Goal: Register for event/course

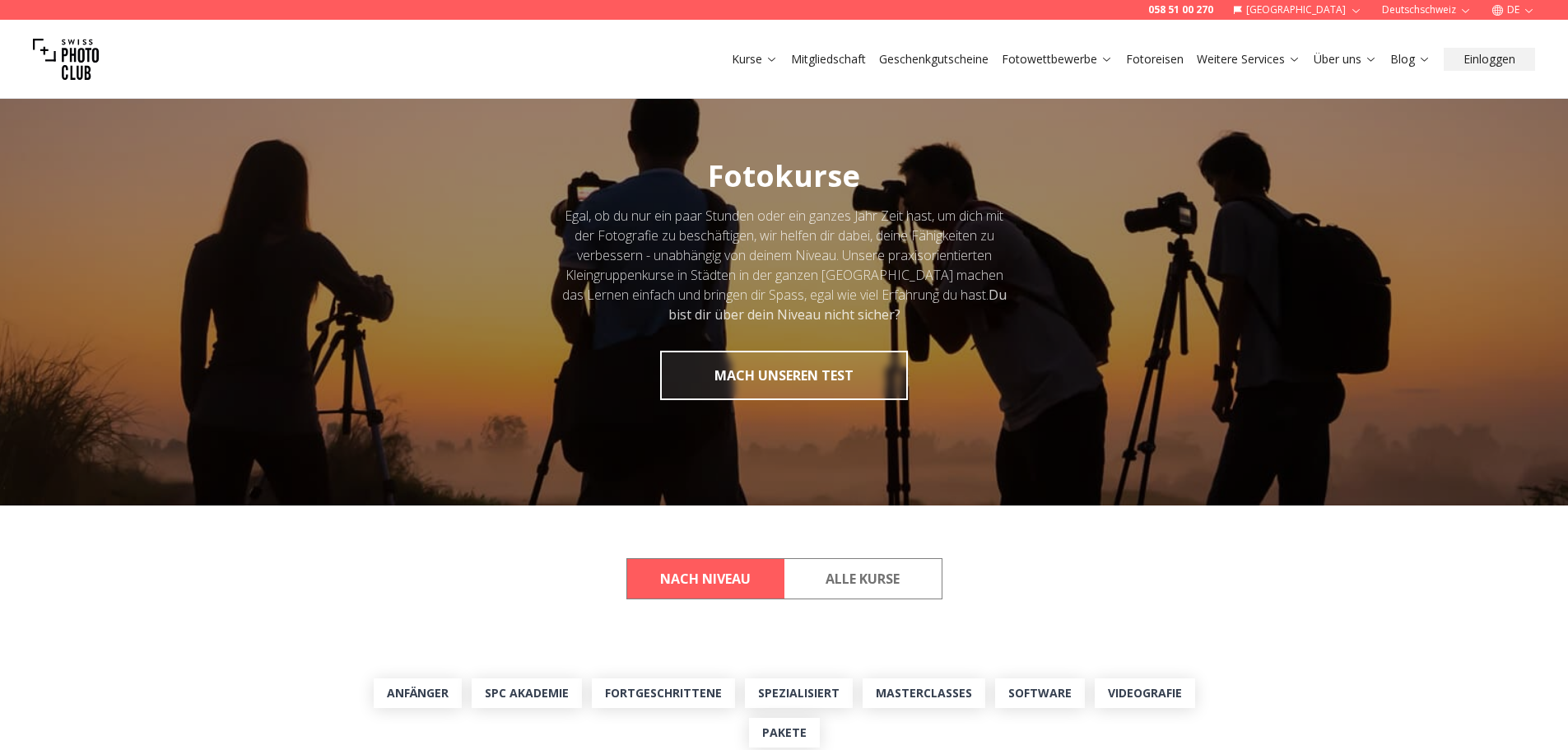
scroll to position [412, 0]
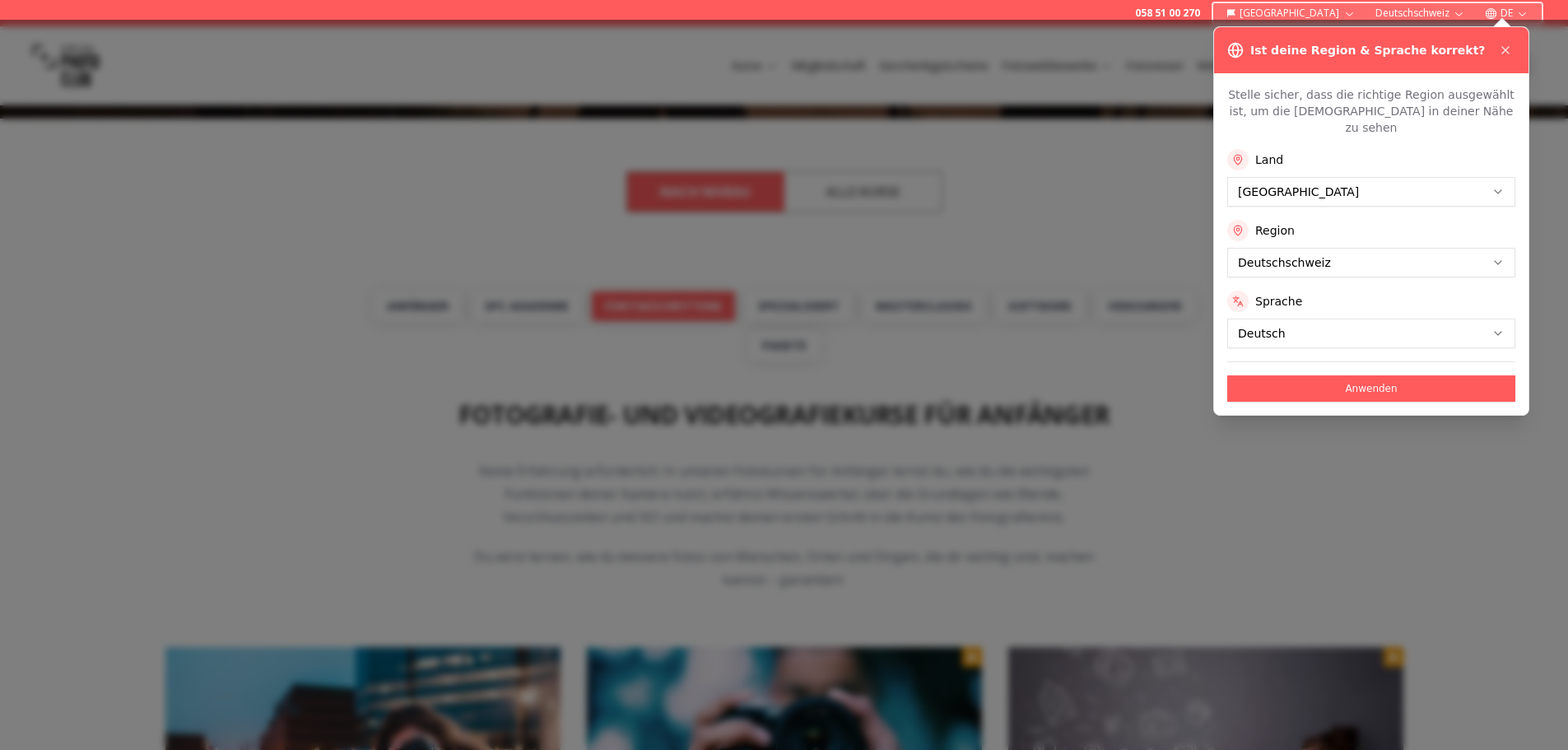
click at [711, 312] on div at bounding box center [784, 385] width 1568 height 731
click at [1510, 51] on icon at bounding box center [1506, 50] width 14 height 14
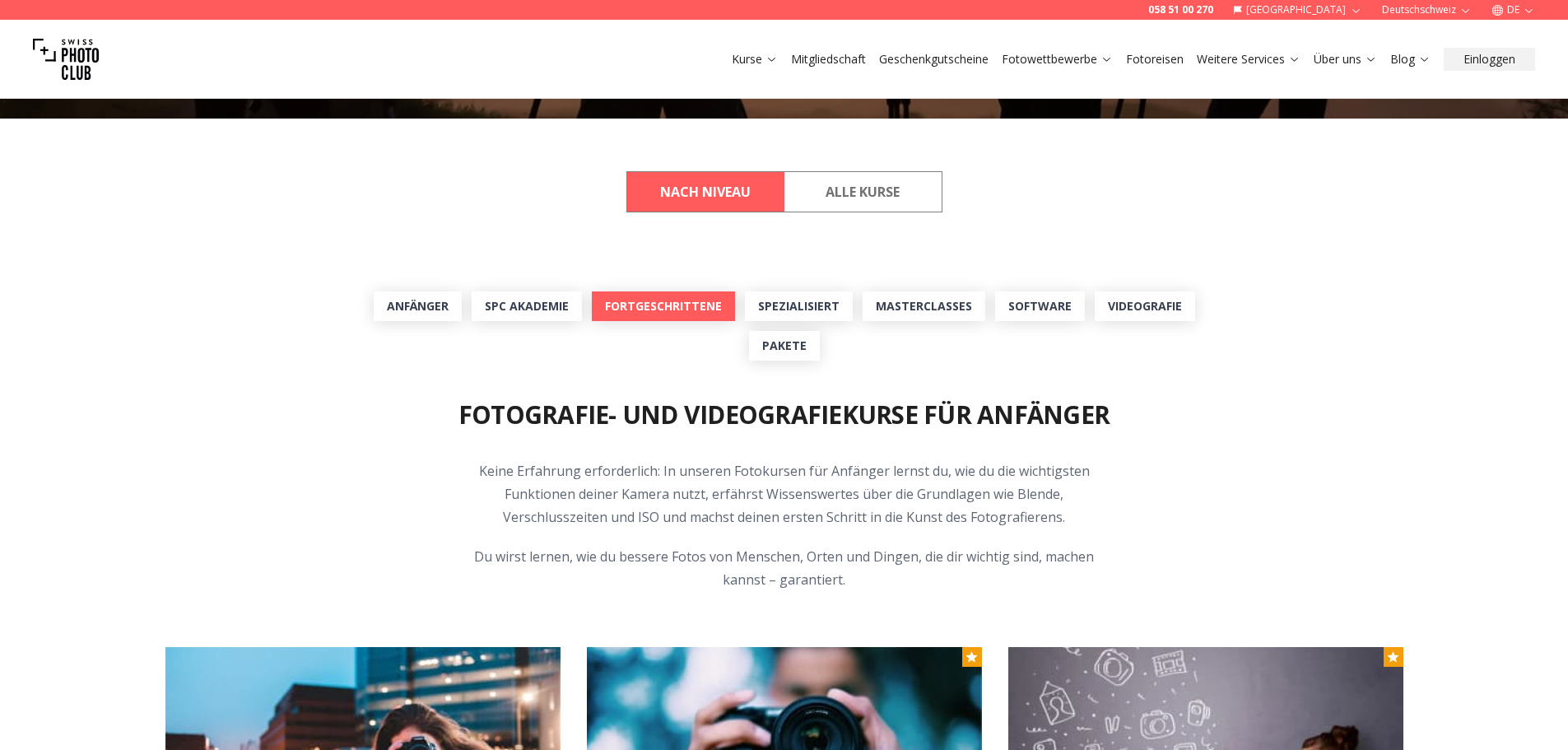
click at [638, 313] on link "Fortgeschrittene" at bounding box center [664, 306] width 143 height 30
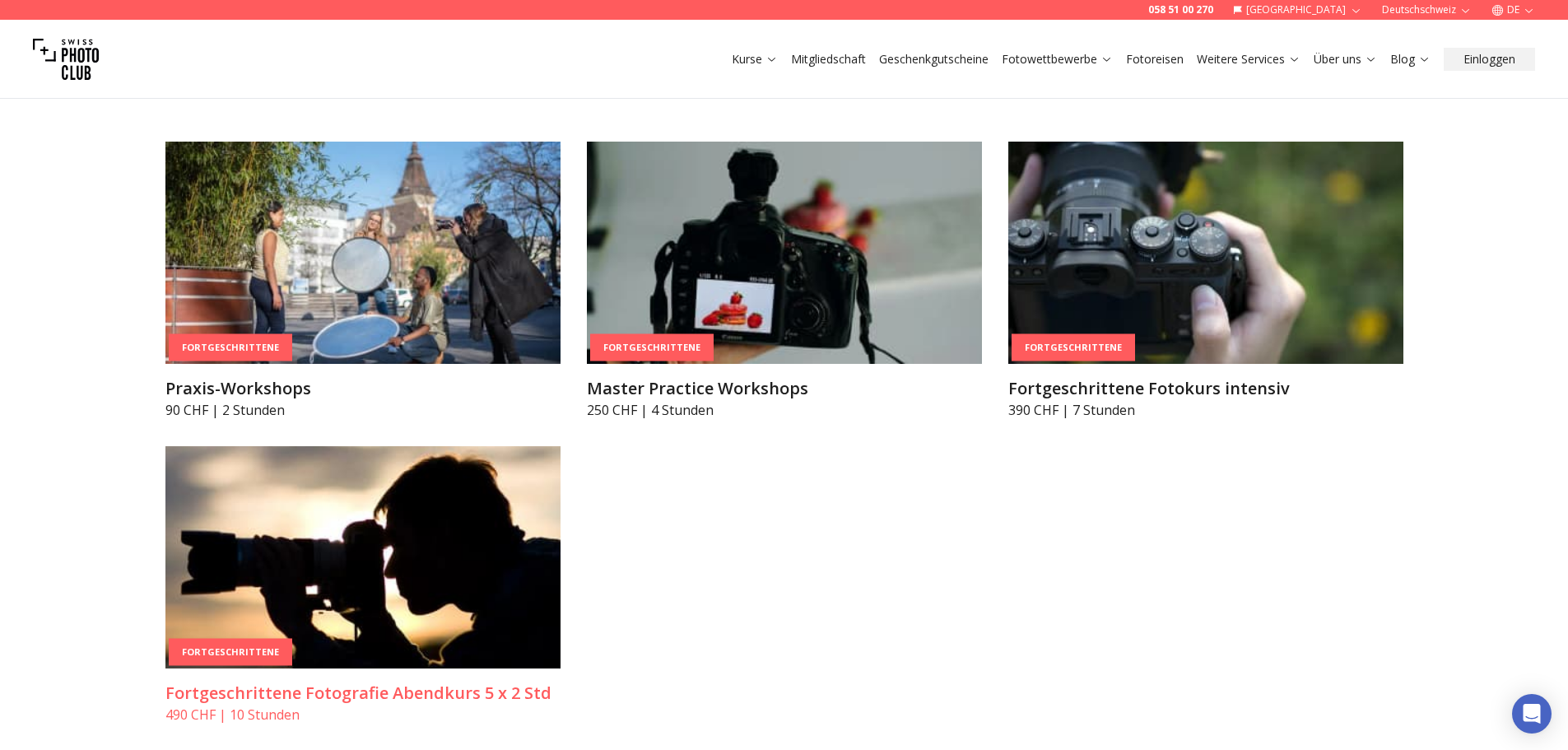
scroll to position [2985, 0]
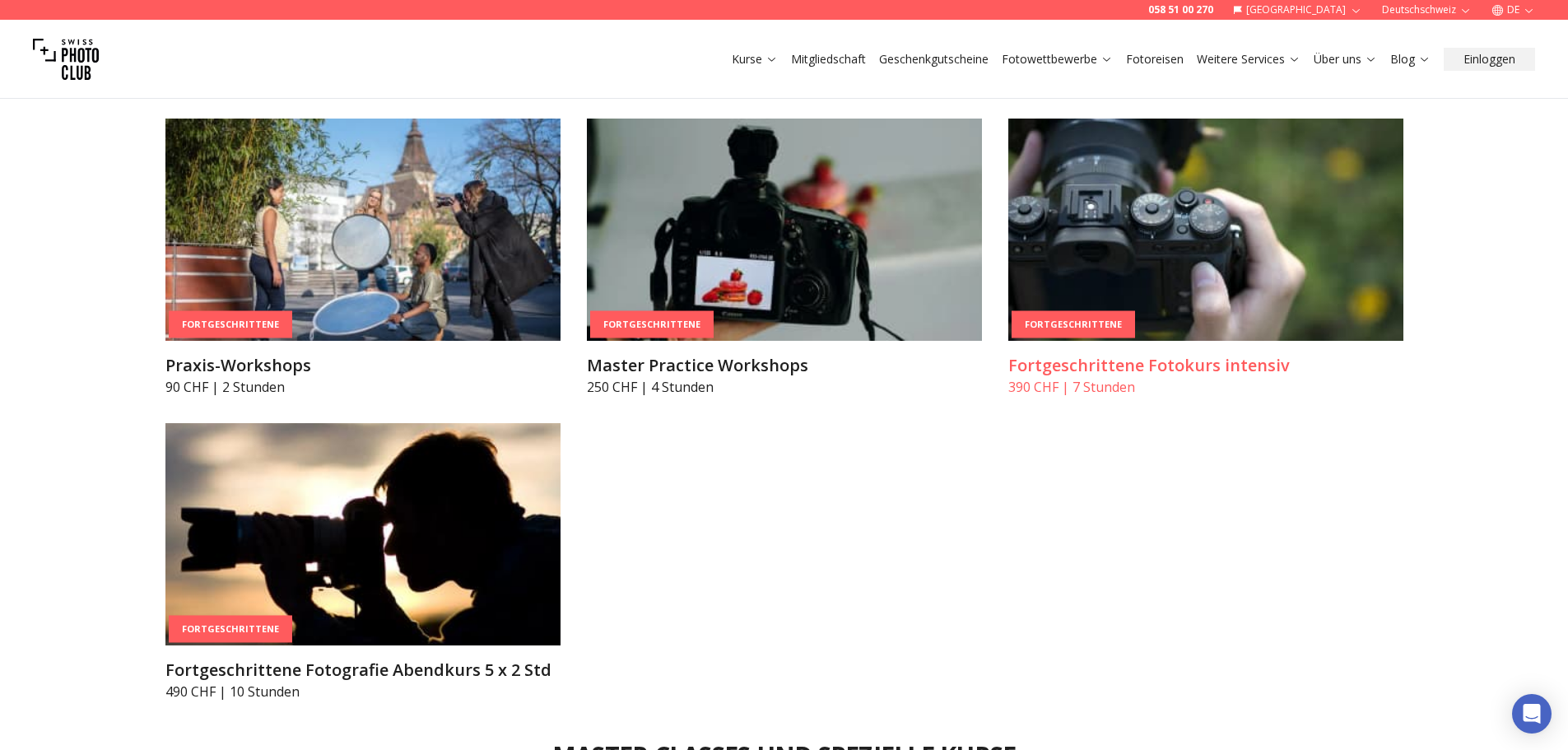
click at [1168, 244] on img at bounding box center [1205, 230] width 395 height 223
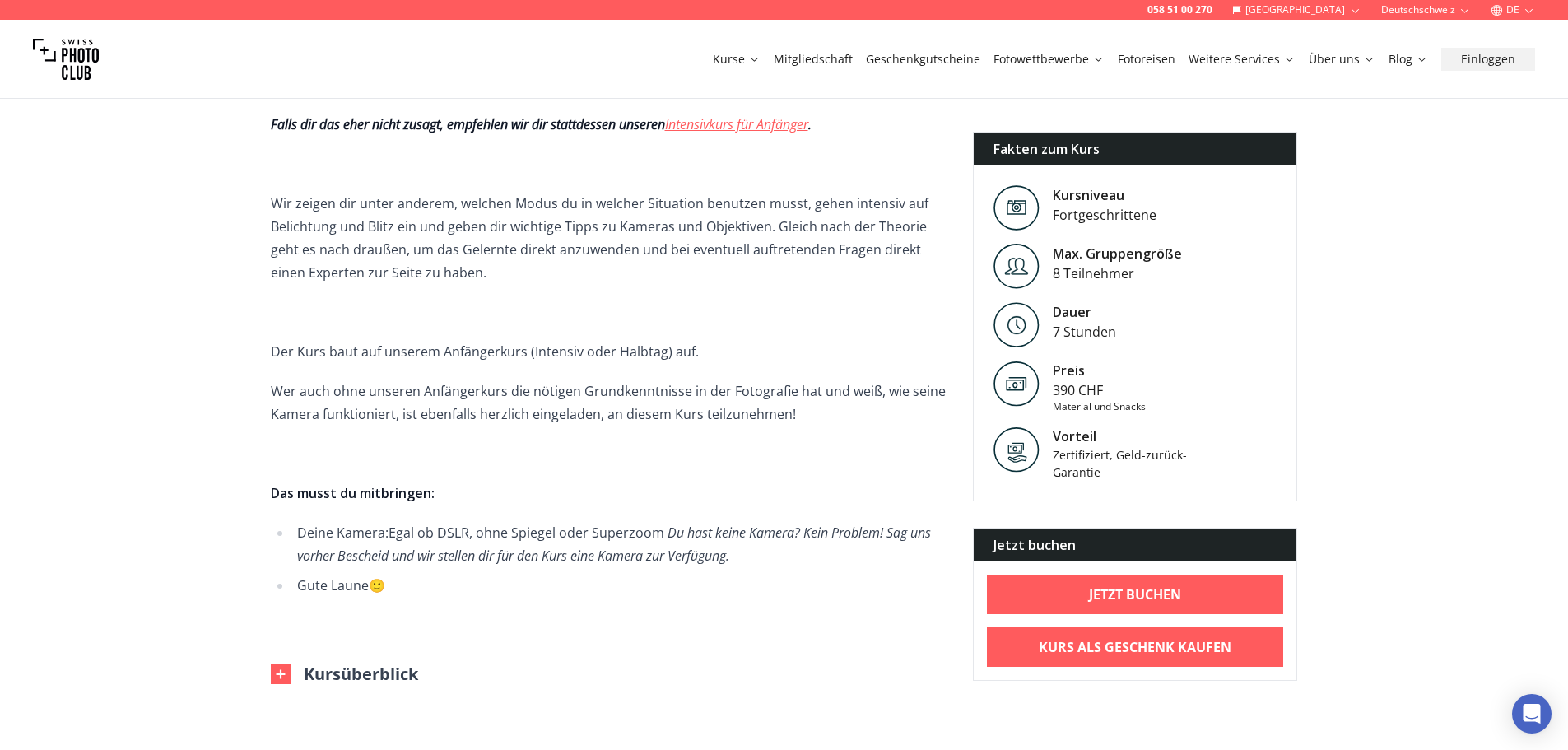
scroll to position [659, 0]
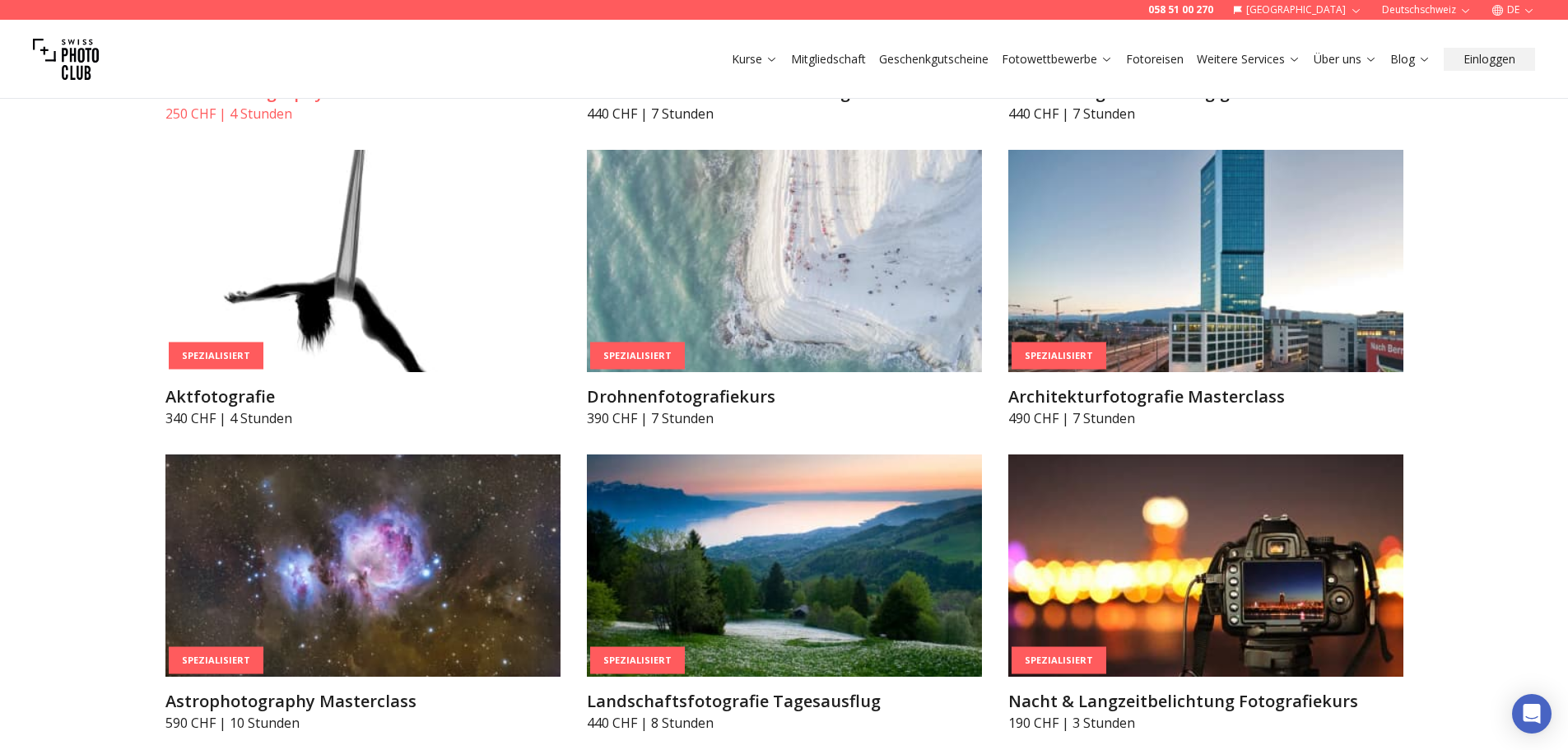
scroll to position [4138, 0]
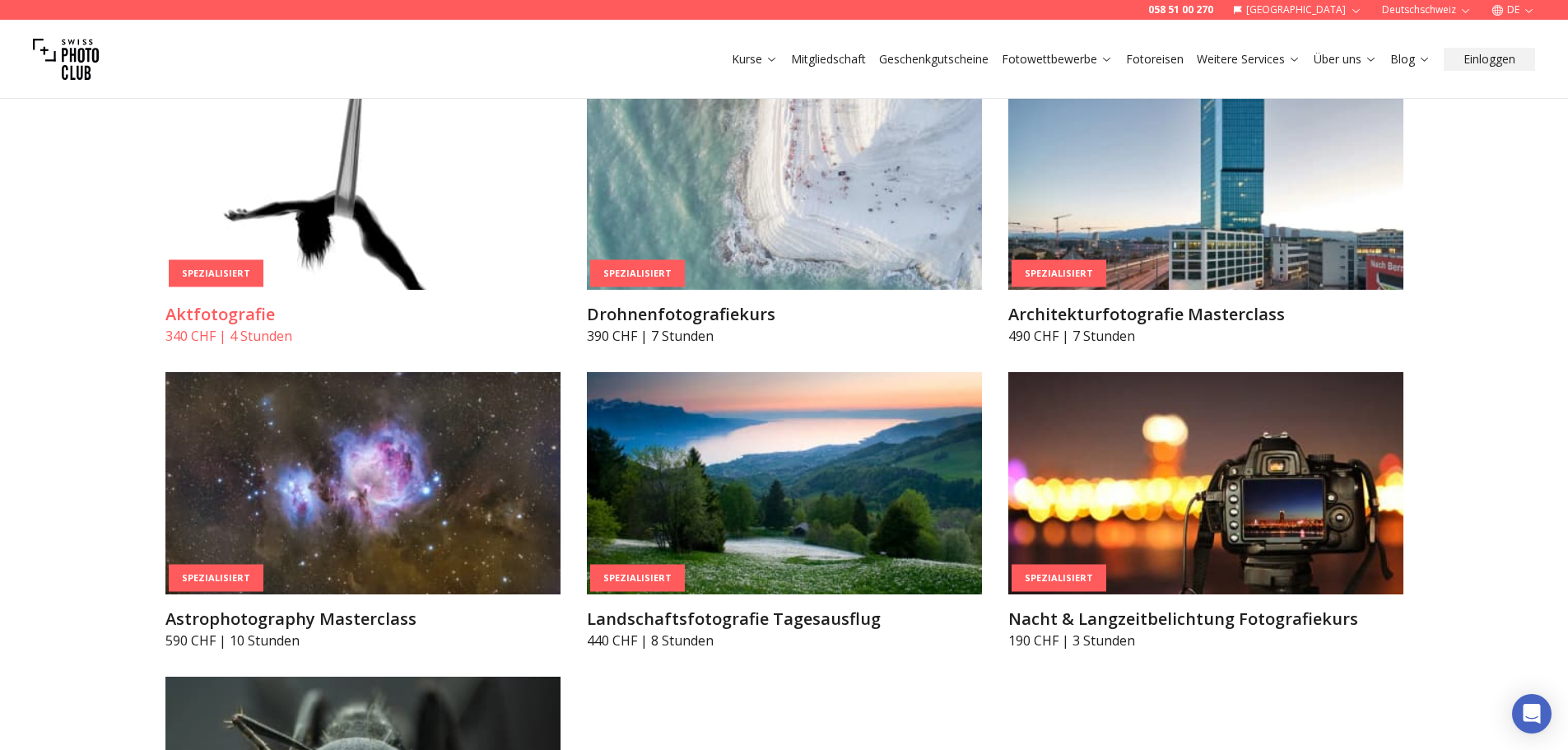
click at [316, 256] on img at bounding box center [363, 179] width 395 height 223
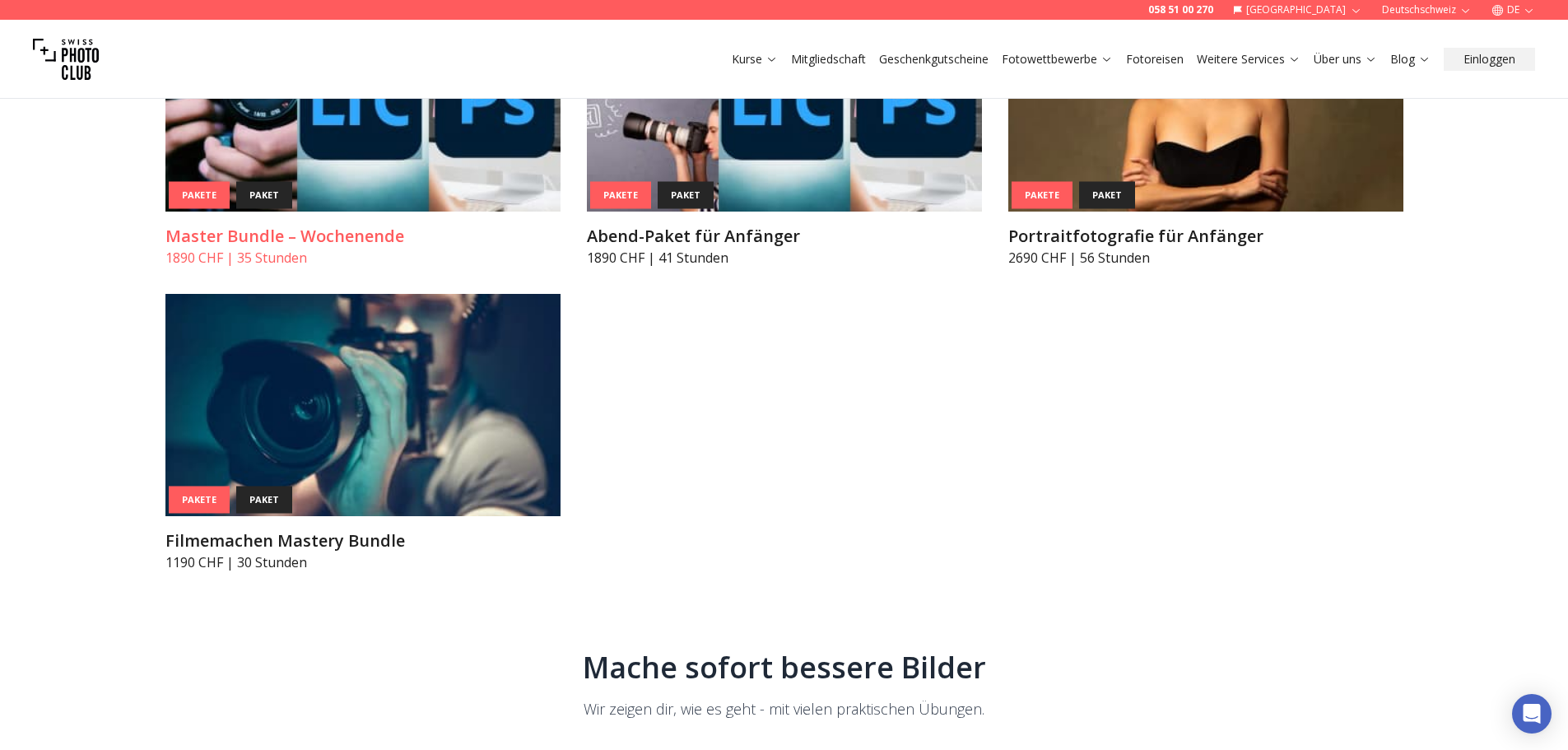
scroll to position [7267, 0]
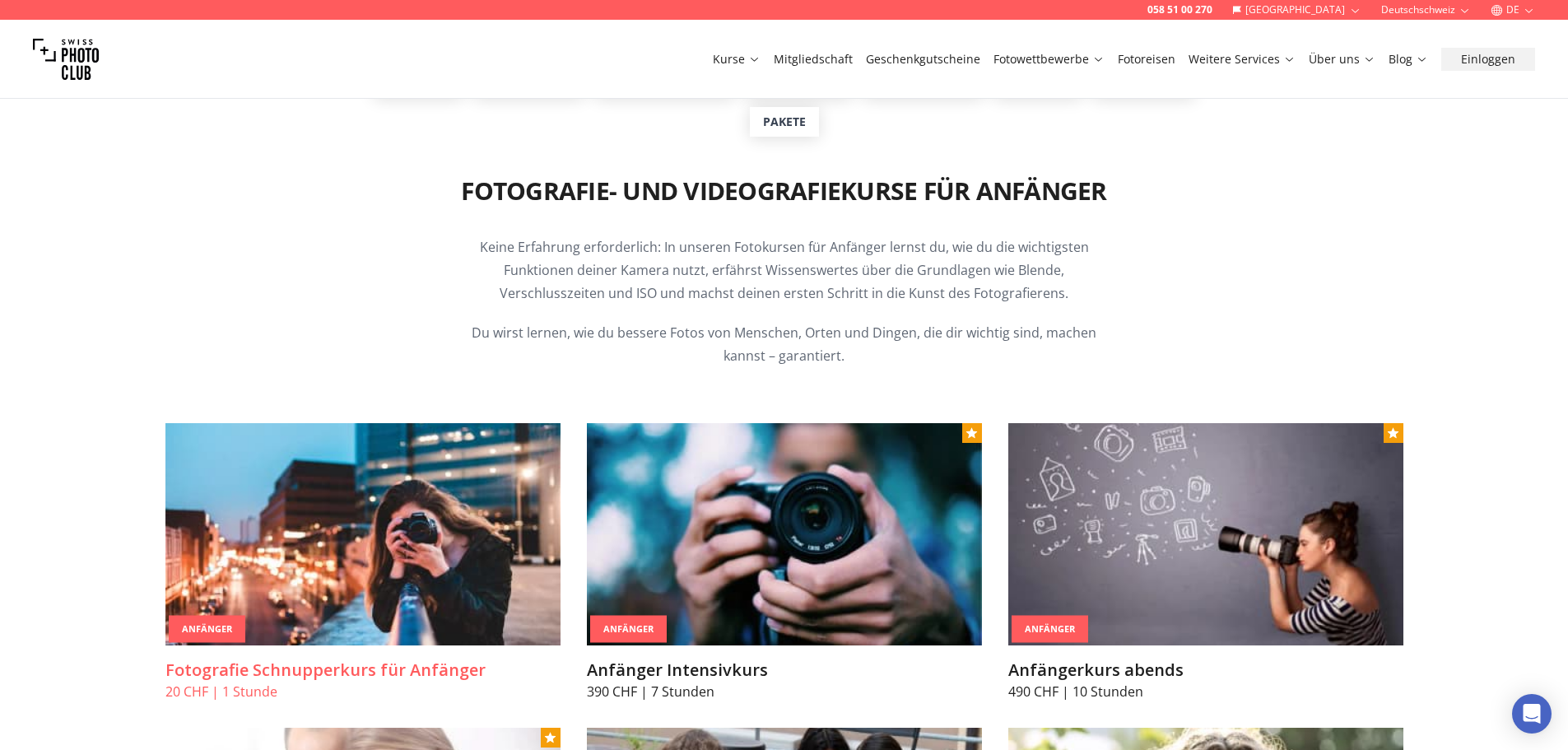
scroll to position [412, 0]
